Goal: Information Seeking & Learning: Learn about a topic

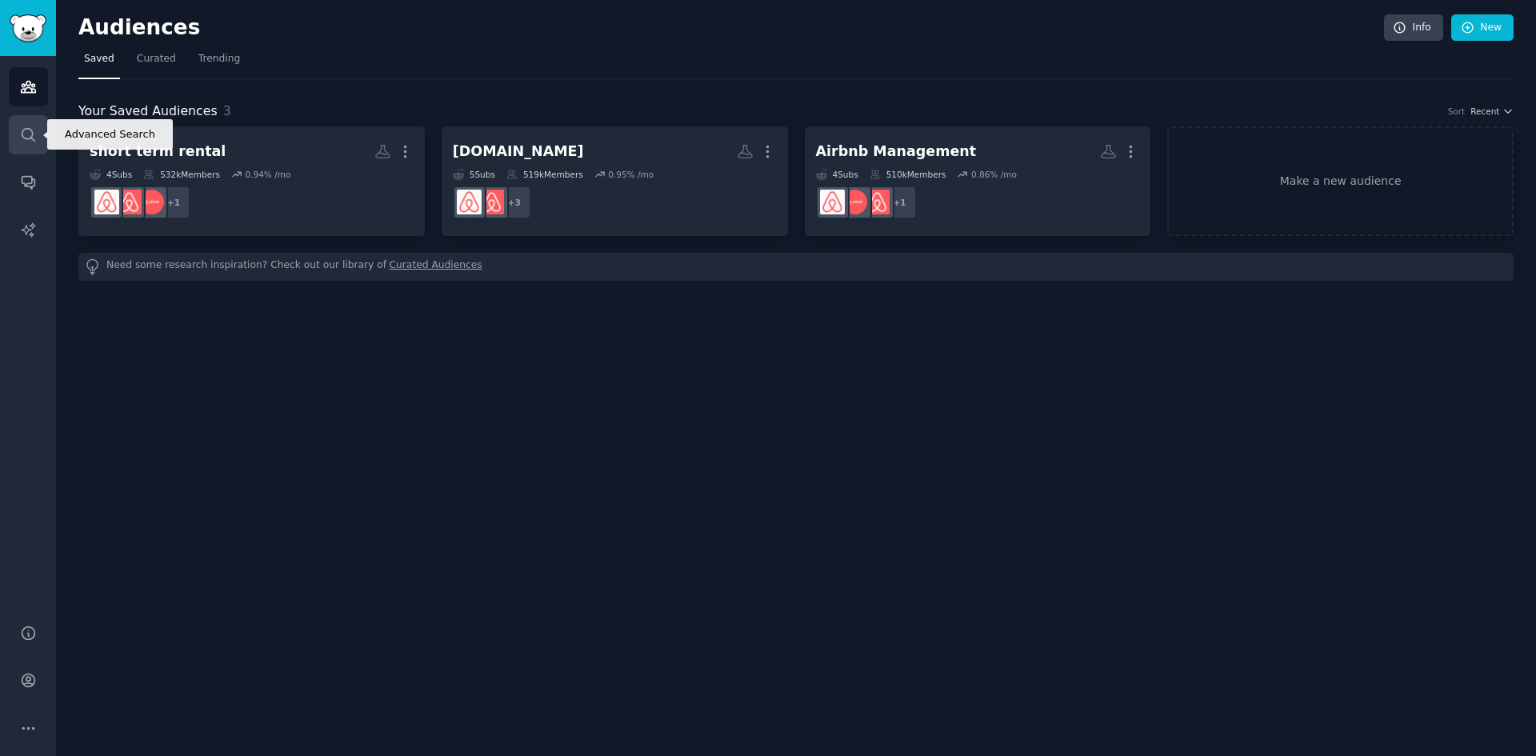
click at [30, 138] on icon "Sidebar" at bounding box center [28, 134] width 17 height 17
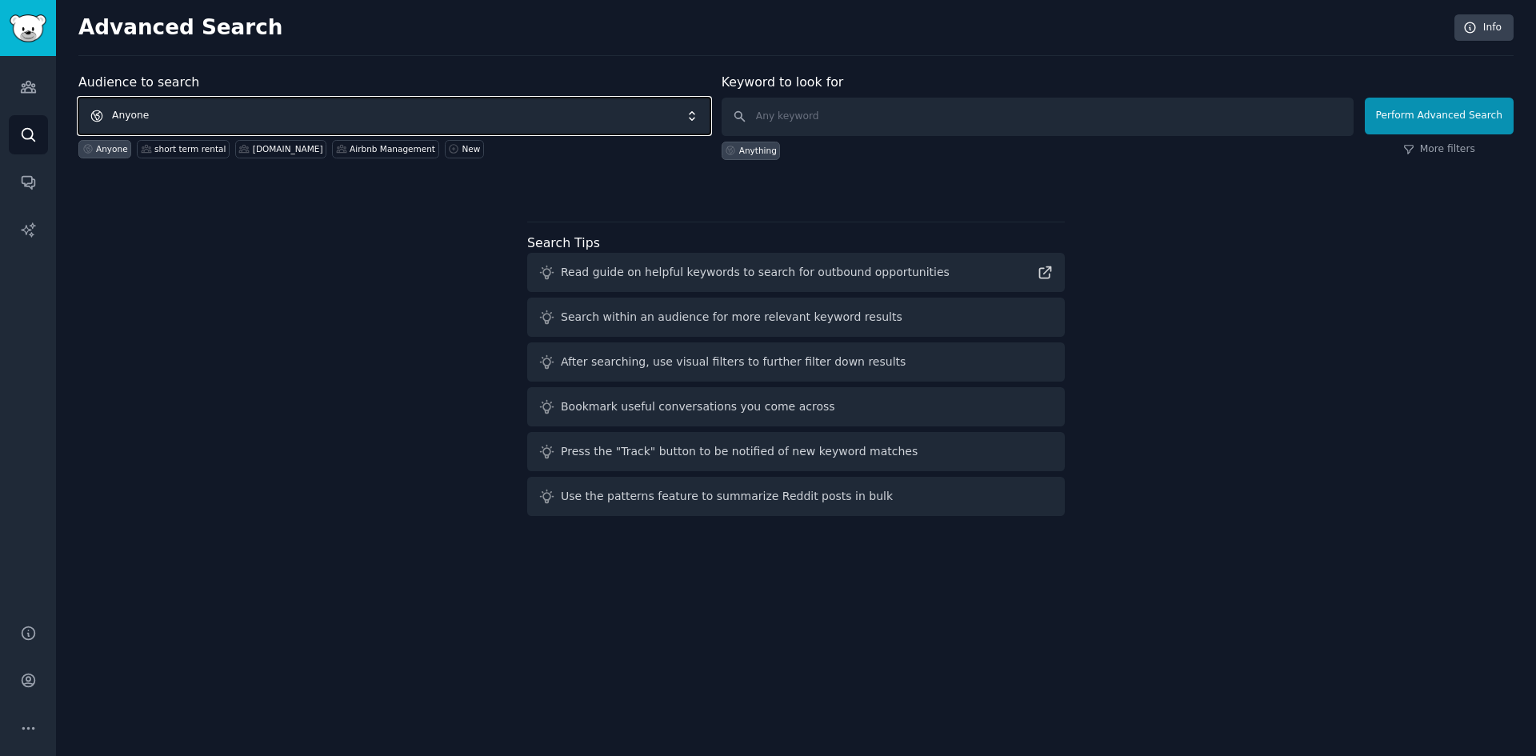
click at [533, 119] on span "Anyone" at bounding box center [394, 116] width 632 height 37
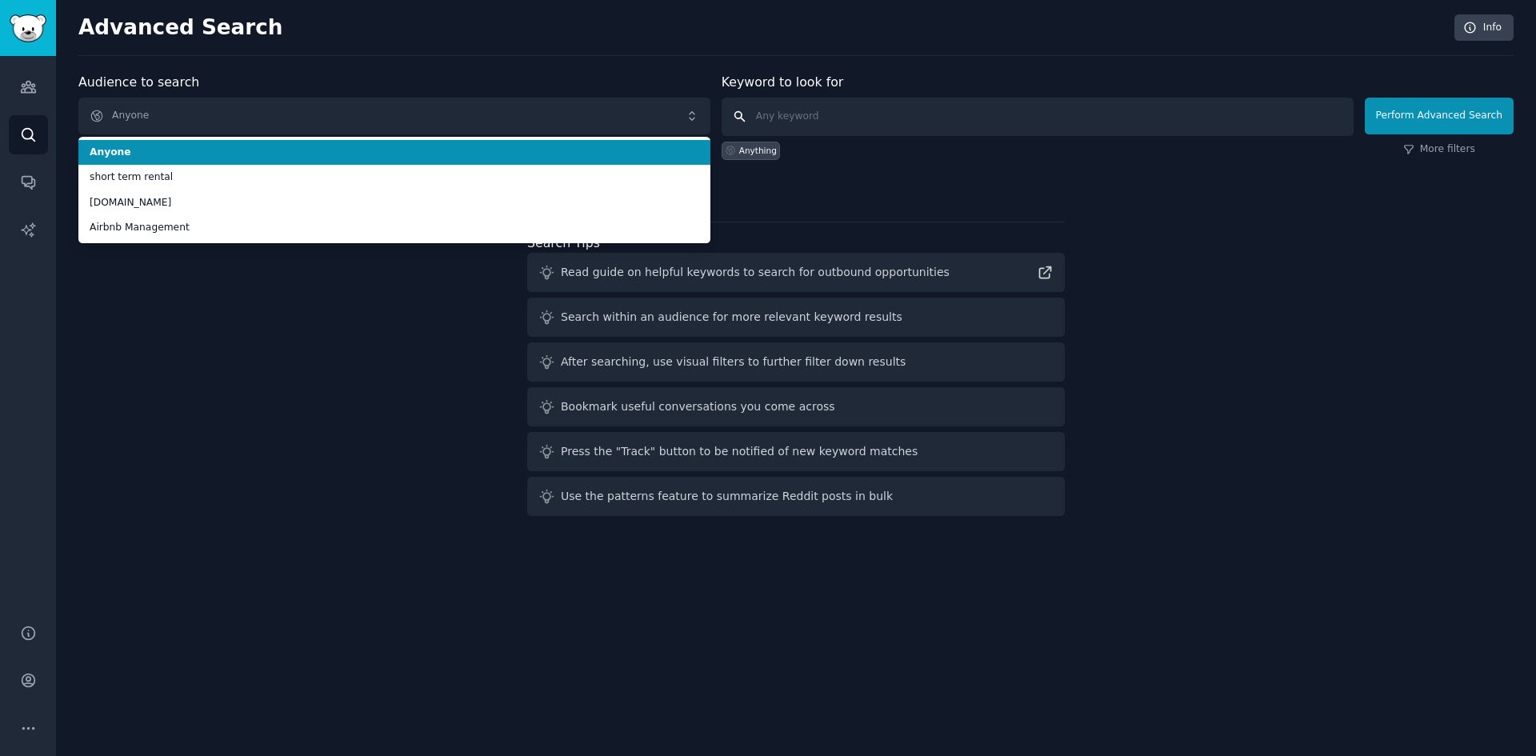
click at [815, 110] on input "text" at bounding box center [1038, 117] width 632 height 38
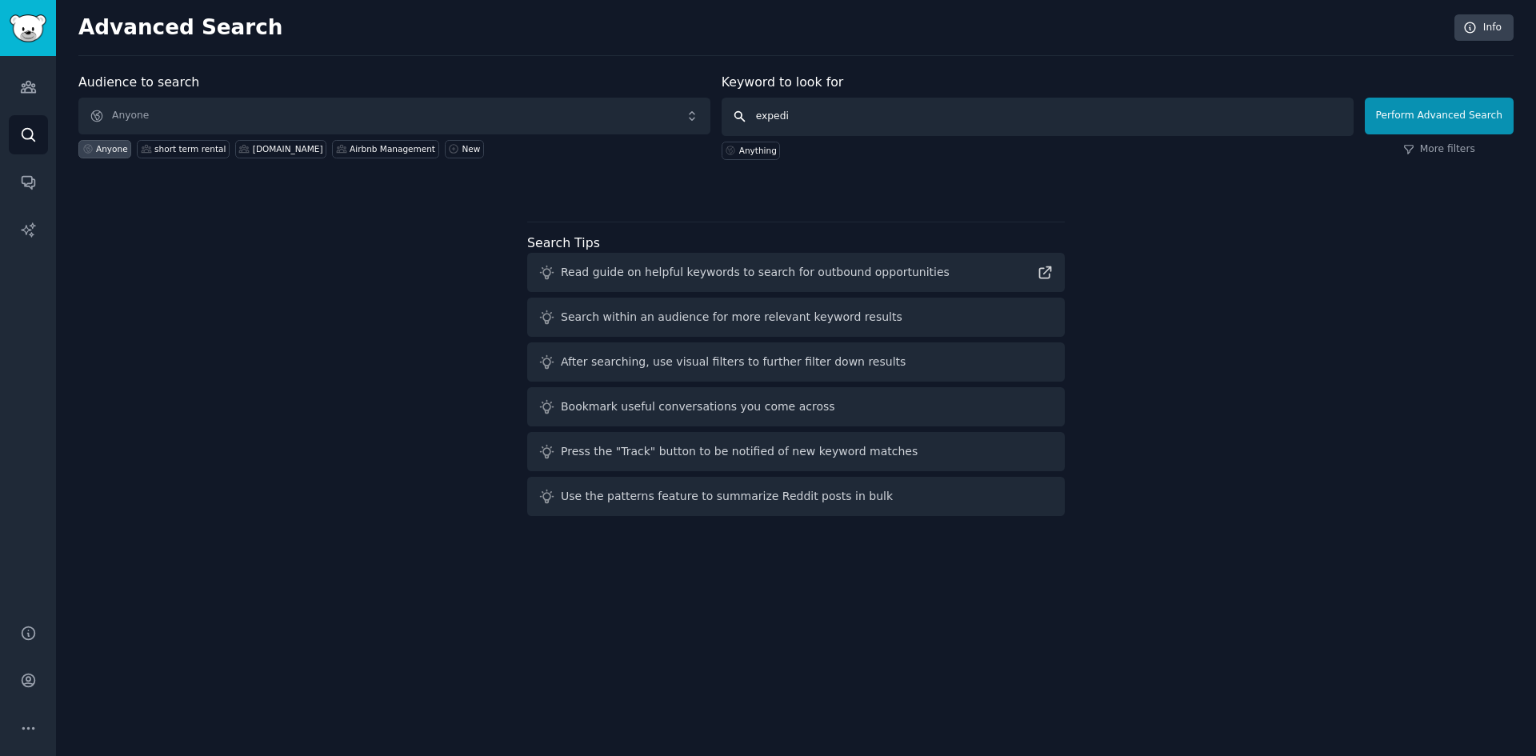
type input "expedia"
click button "Perform Advanced Search" at bounding box center [1439, 116] width 149 height 37
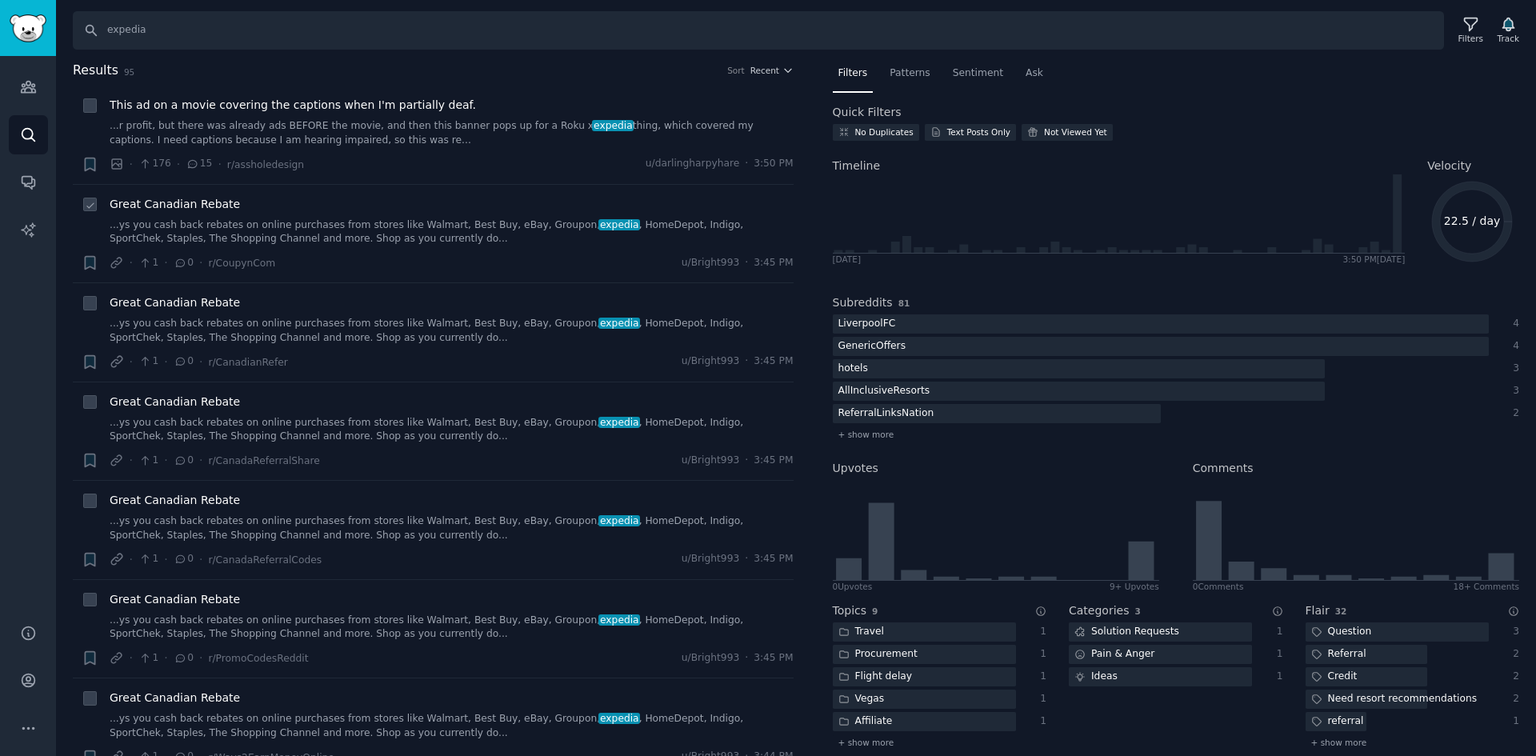
click at [464, 241] on link "...ys you cash back rebates on online purchases from stores like Walmart, Best …" at bounding box center [452, 232] width 684 height 28
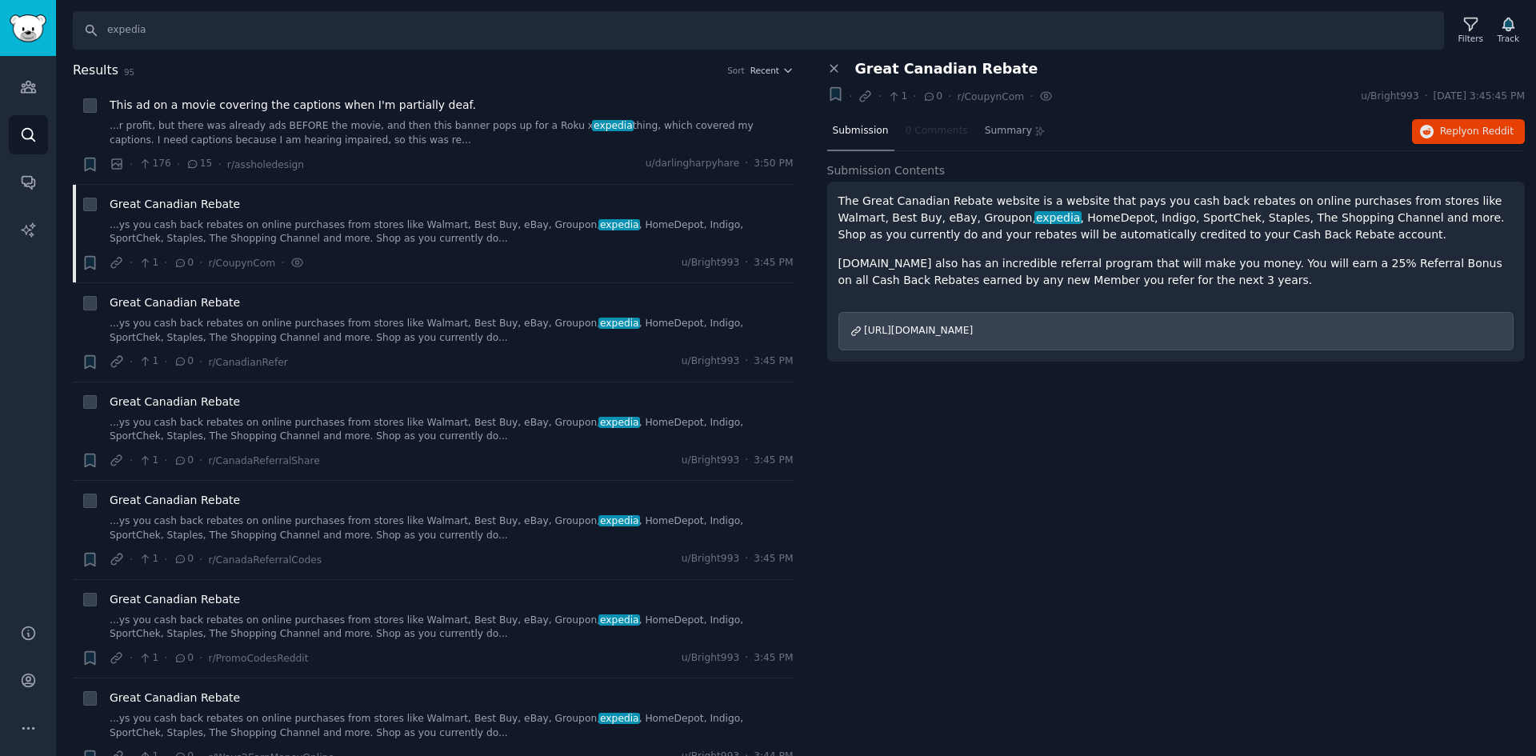
click at [1066, 218] on p "The Great Canadian Rebate website is a website that pays you cash back rebates …" at bounding box center [1177, 218] width 676 height 50
click at [519, 165] on div "· 176 · 15 · r/assholedesign u/darlingharpyhare · 3:50 PM" at bounding box center [452, 164] width 684 height 17
click at [452, 150] on div "This ad on a movie covering the captions when I'm partially deaf. ...r profit, …" at bounding box center [452, 135] width 684 height 76
click at [834, 64] on icon at bounding box center [834, 69] width 14 height 14
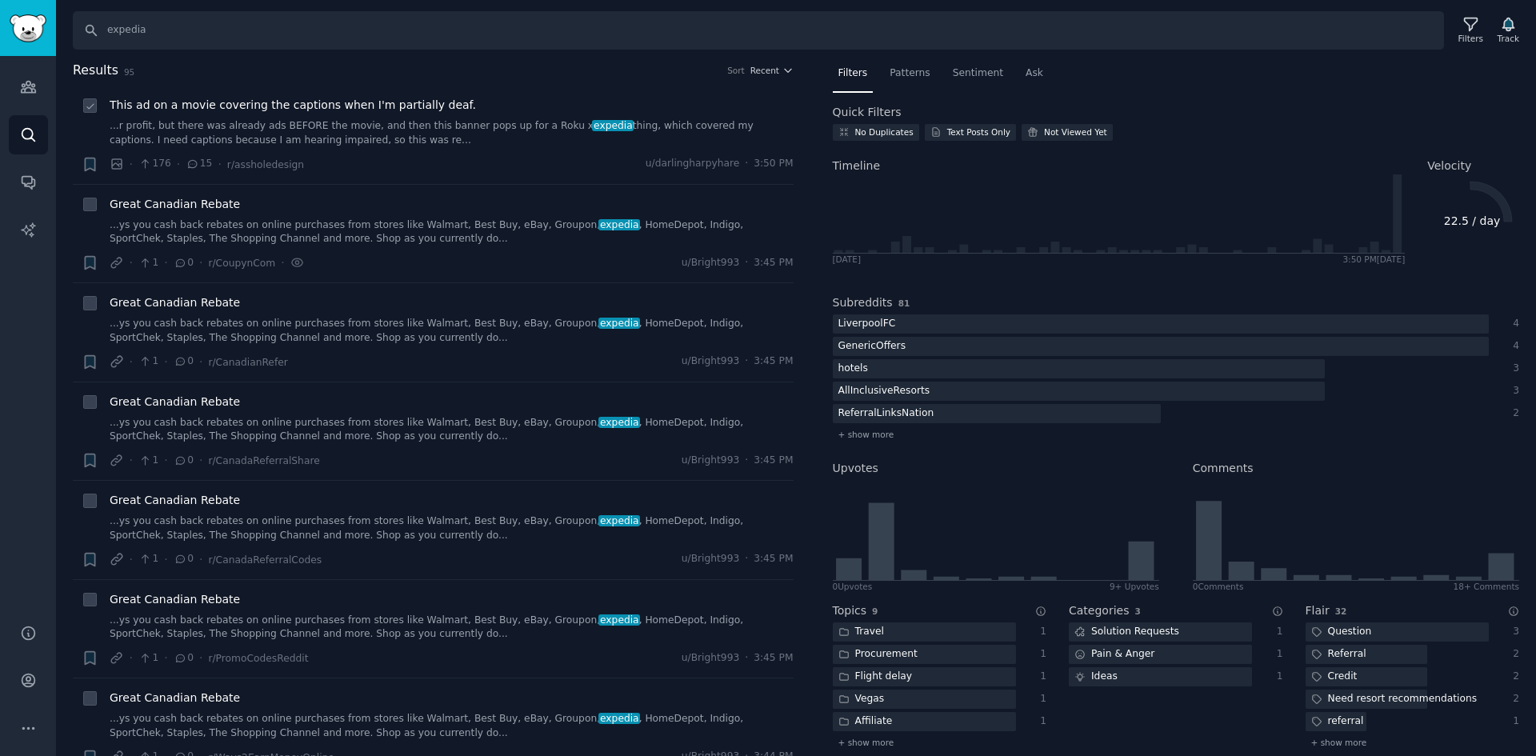
click at [495, 137] on link "...r profit, but there was already ads BEFORE the movie, and then this banner p…" at bounding box center [452, 133] width 684 height 28
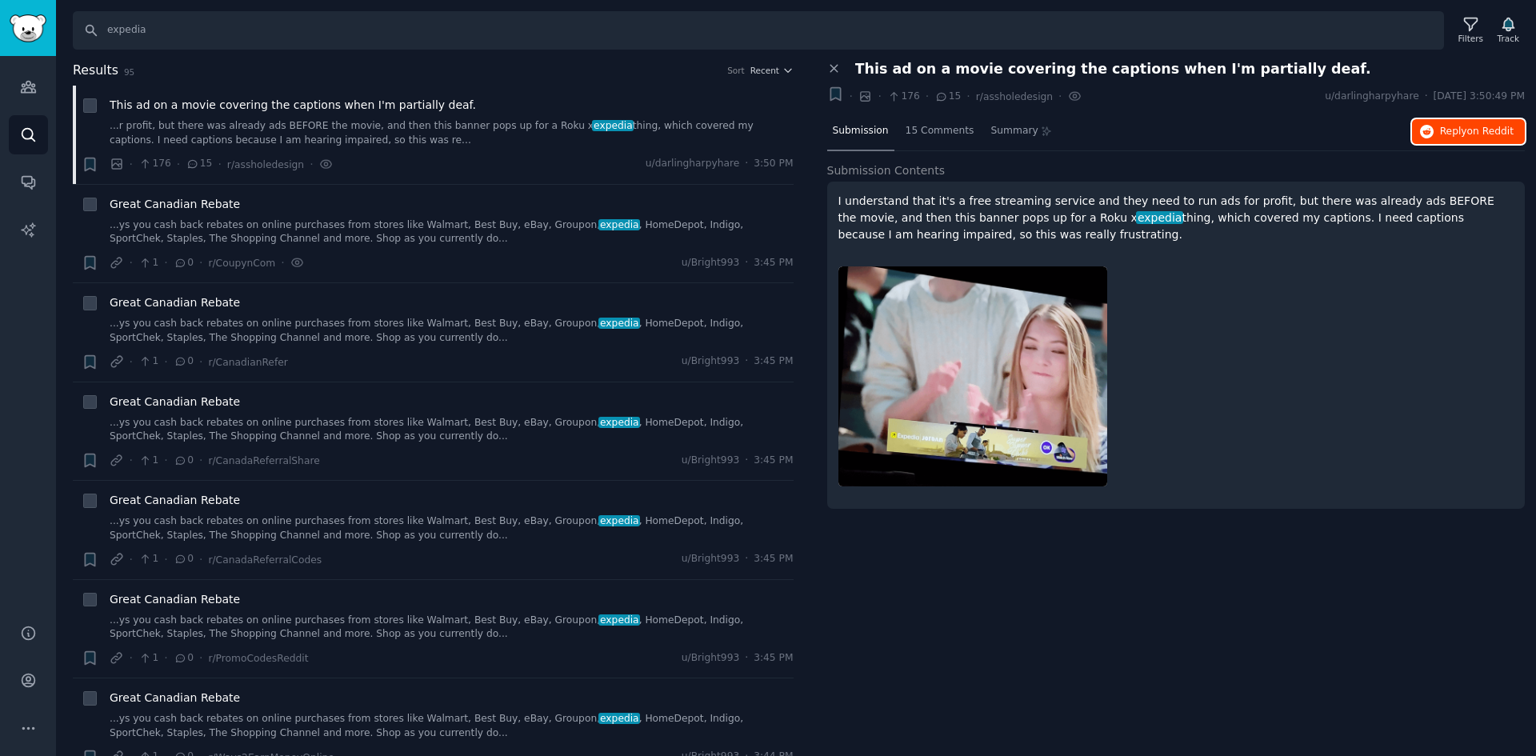
click at [1454, 135] on span "Reply on Reddit" at bounding box center [1477, 132] width 74 height 14
click at [371, 326] on link "...ys you cash back rebates on online purchases from stores like Walmart, Best …" at bounding box center [452, 331] width 684 height 28
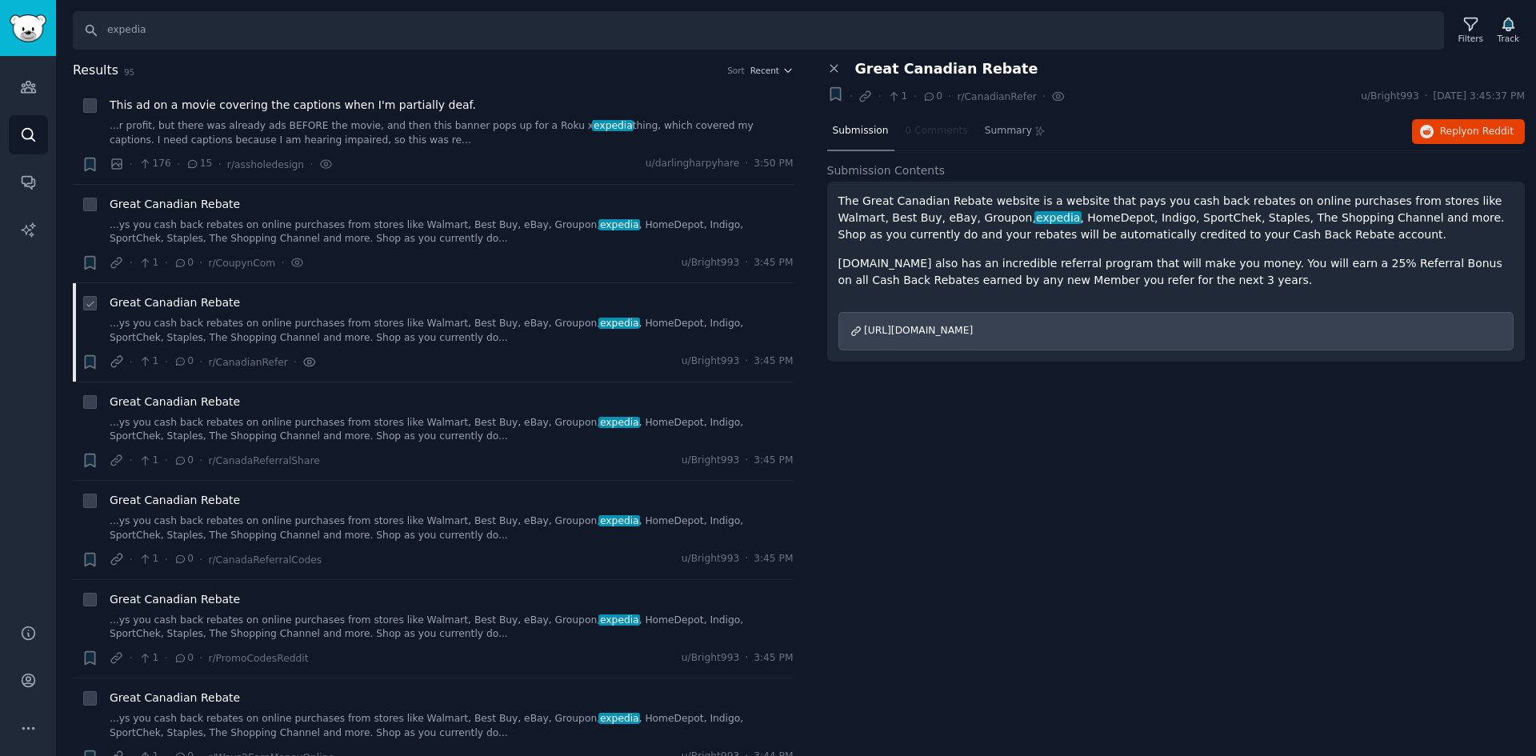
click at [302, 365] on icon at bounding box center [309, 362] width 14 height 17
click at [459, 334] on link "...ys you cash back rebates on online purchases from stores like Walmart, Best …" at bounding box center [452, 331] width 684 height 28
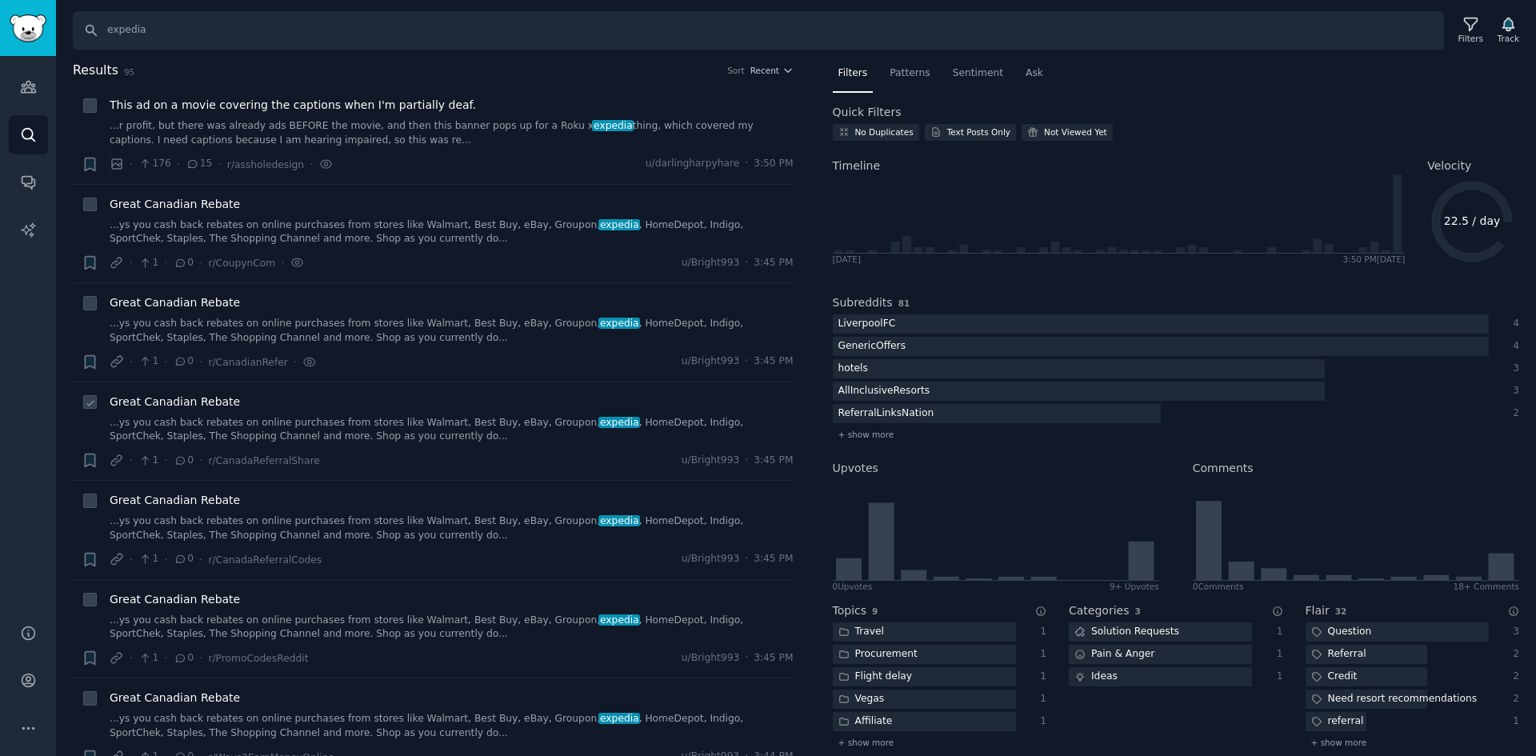
click at [399, 415] on div "Great Canadian Rebate ...ys you cash back rebates on online purchases from stor…" at bounding box center [452, 419] width 684 height 50
click at [389, 332] on link "...ys you cash back rebates on online purchases from stores like Walmart, Best …" at bounding box center [452, 331] width 684 height 28
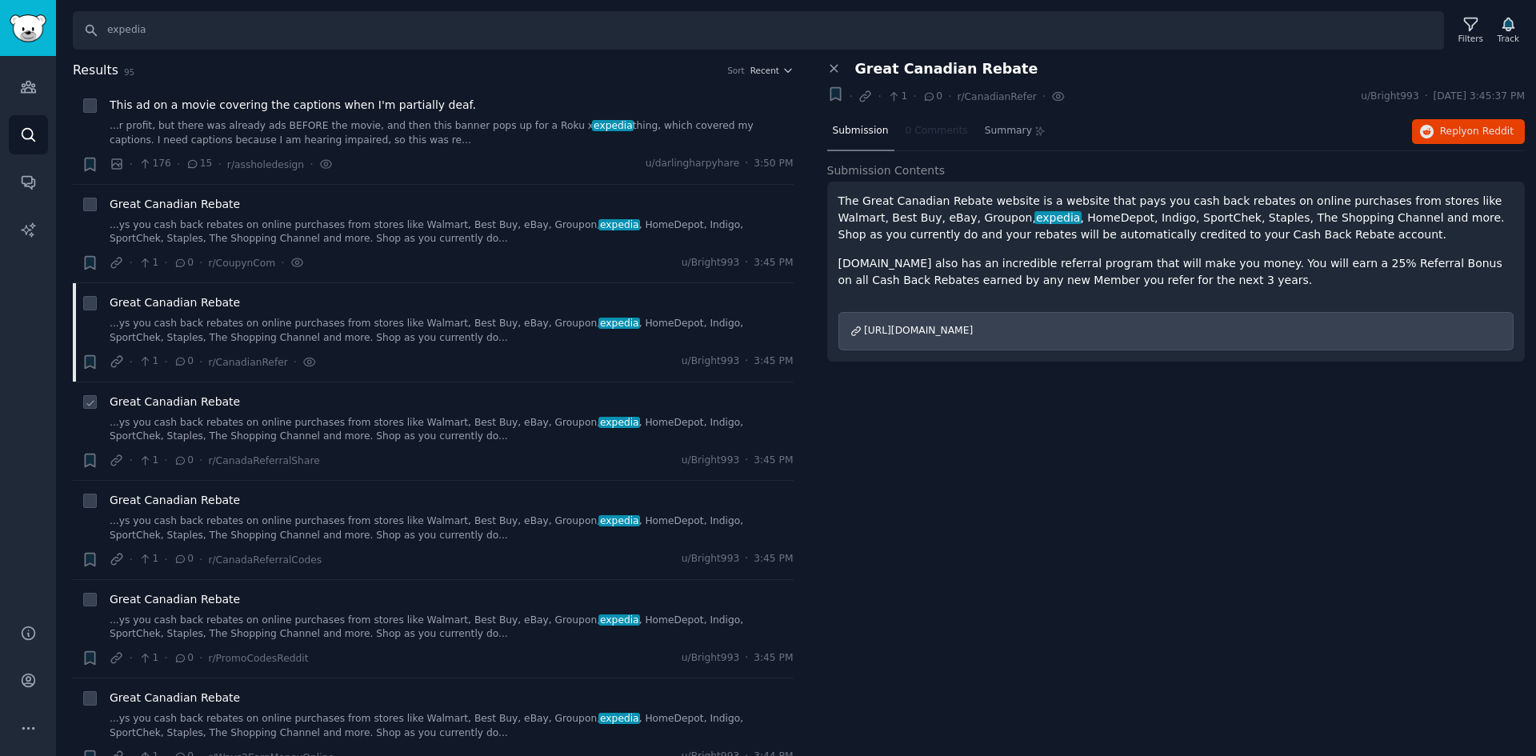
click at [379, 396] on div "Great Canadian Rebate" at bounding box center [452, 402] width 684 height 17
click at [319, 431] on link "...ys you cash back rebates on online purchases from stores like Walmart, Best …" at bounding box center [452, 430] width 684 height 28
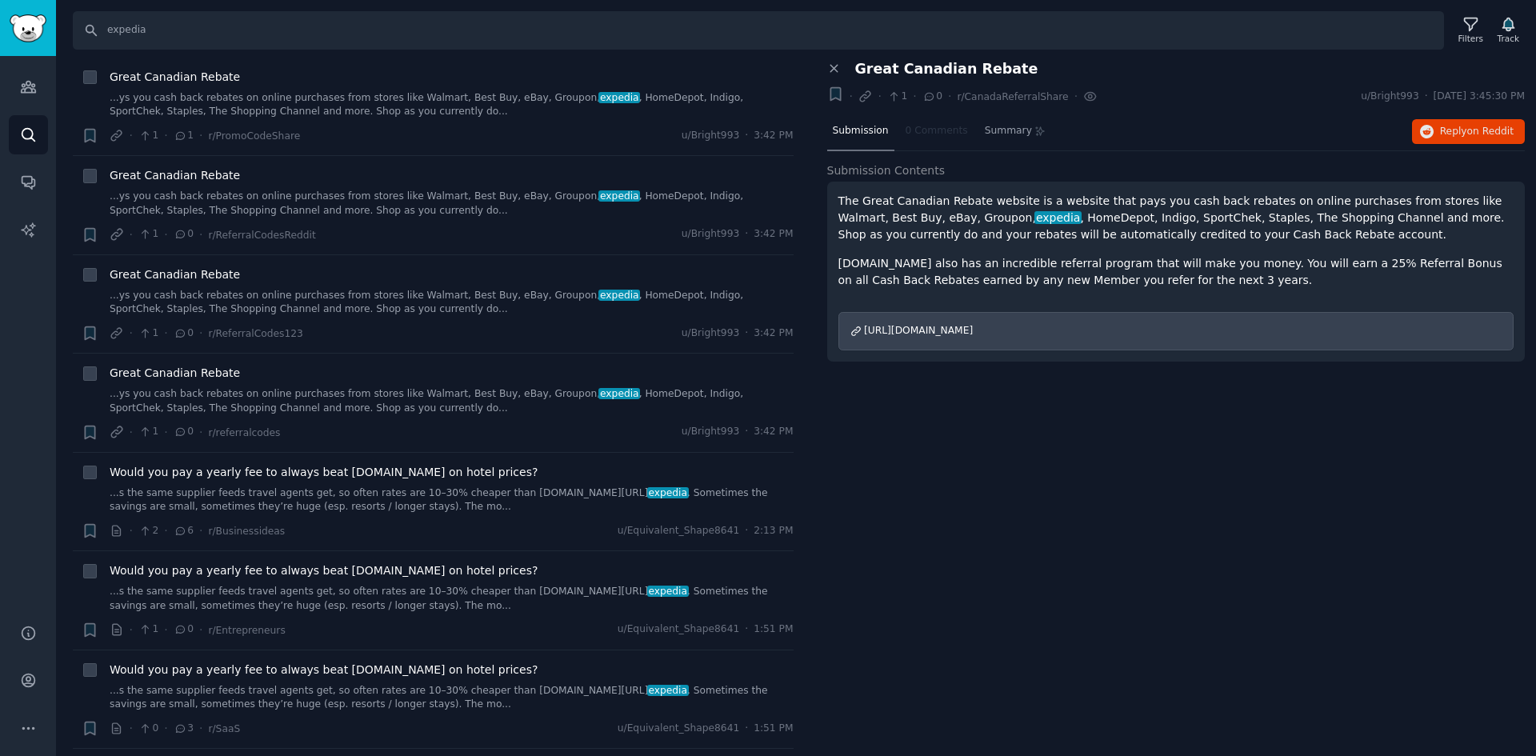
scroll to position [2081, 0]
